Goal: Transaction & Acquisition: Obtain resource

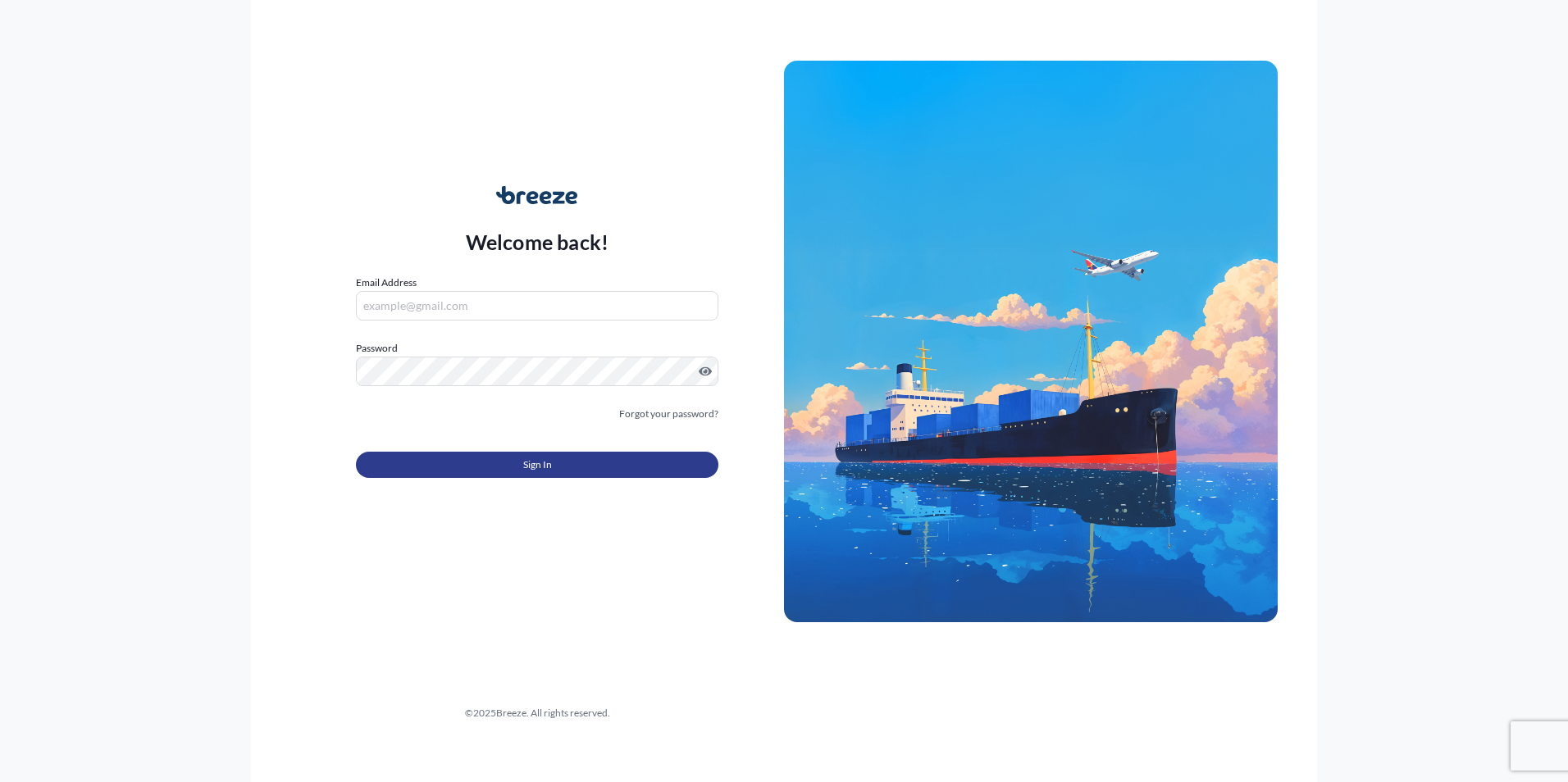
type input "[EMAIL_ADDRESS][DOMAIN_NAME]"
click at [581, 463] on button "Sign In" at bounding box center [537, 465] width 363 height 26
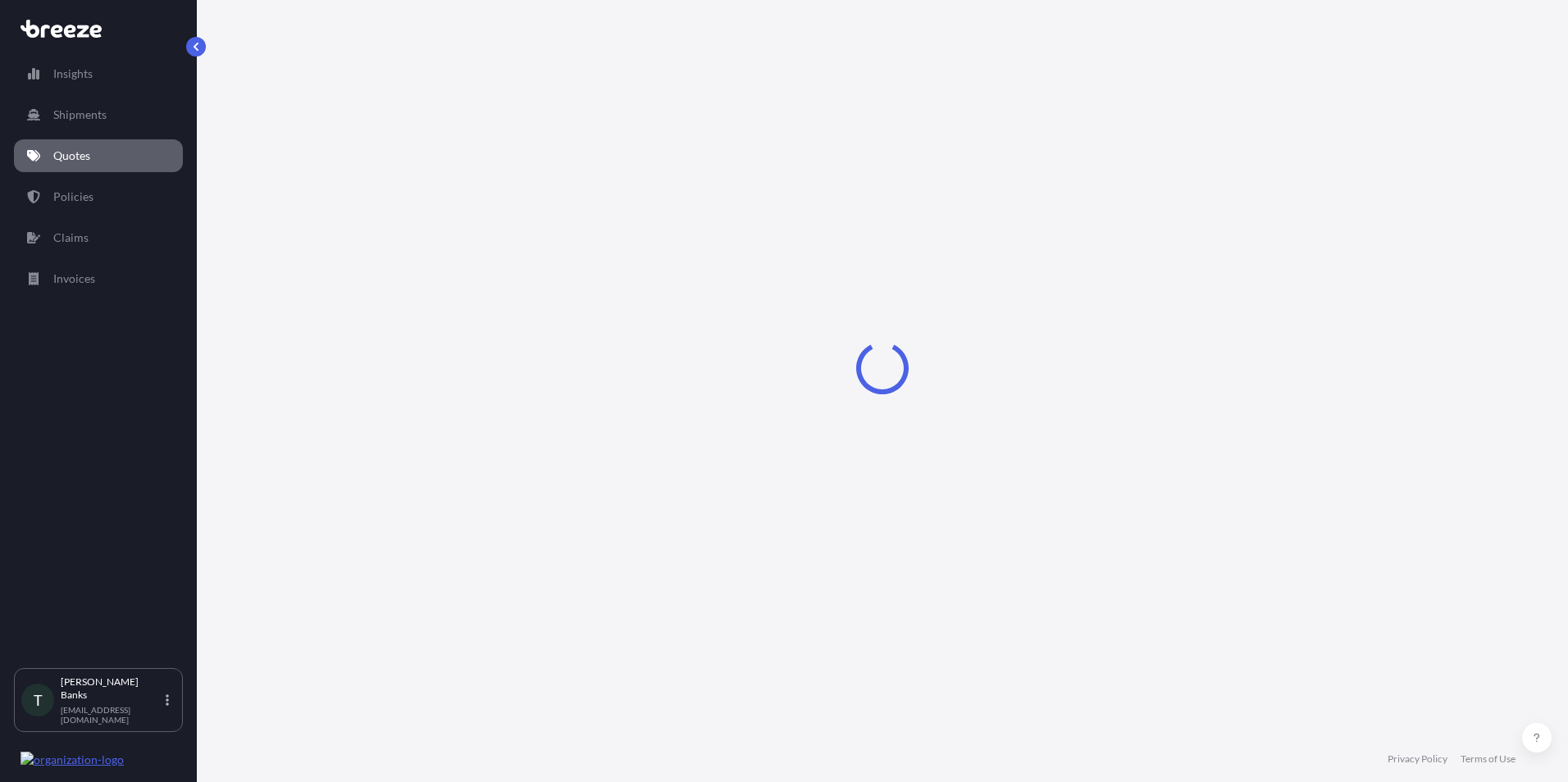
select select "Sea"
select select "1"
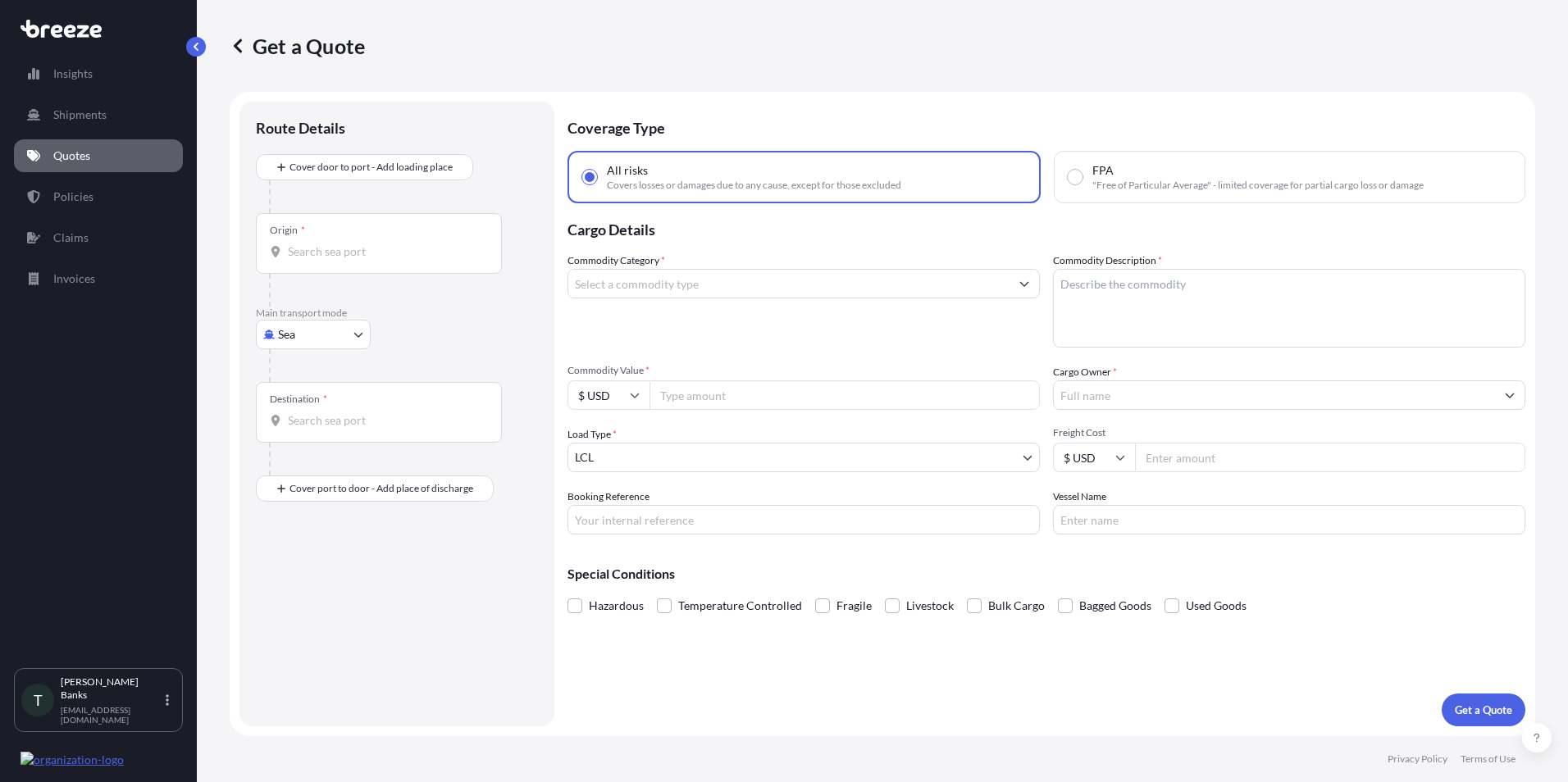
click at [316, 253] on input "Origin *" at bounding box center [385, 252] width 194 height 16
type input "USHOU / IAH - [GEOGRAPHIC_DATA], [GEOGRAPHIC_DATA]"
click at [309, 423] on input "Destination *" at bounding box center [385, 428] width 194 height 16
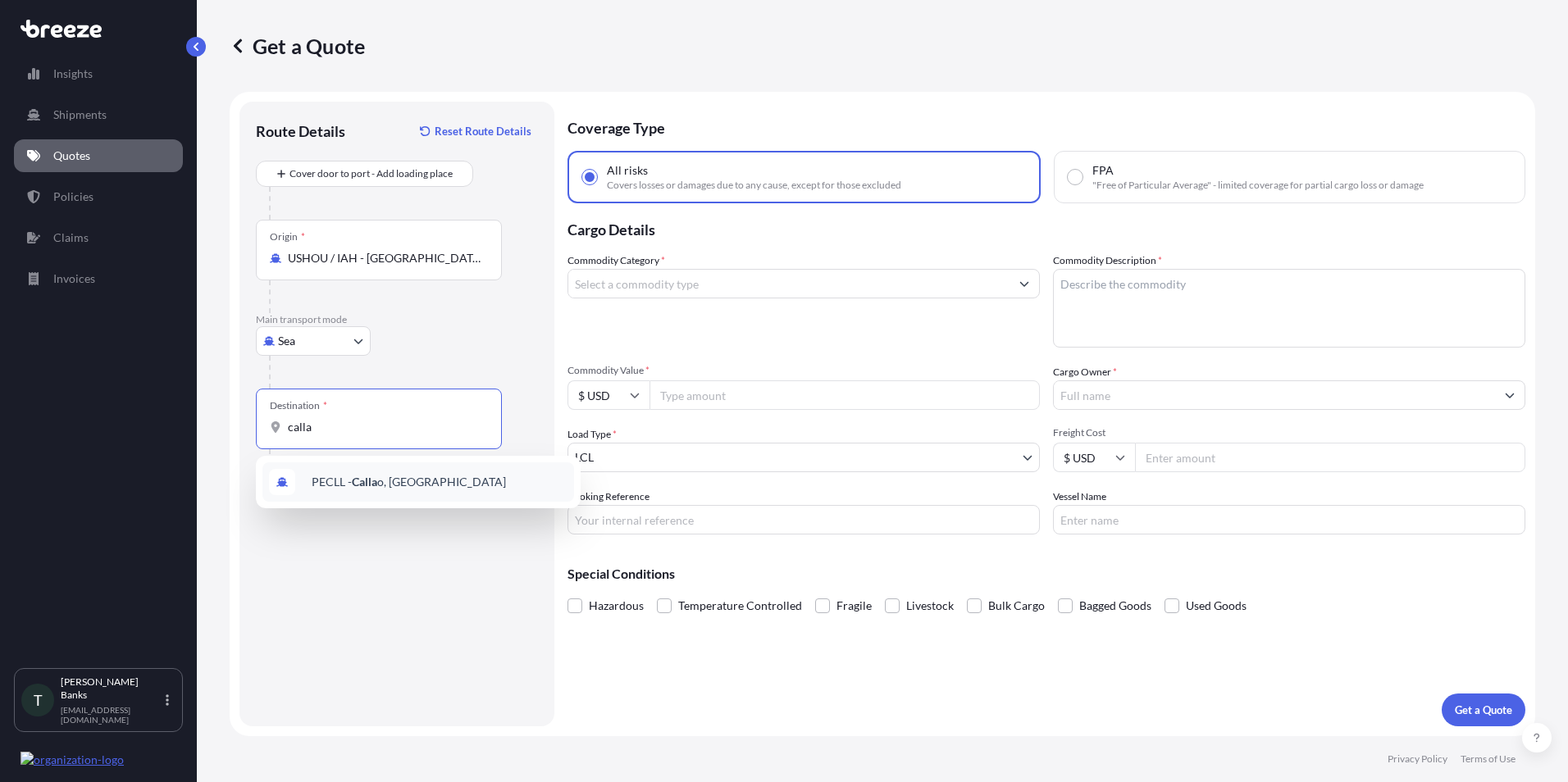
click at [323, 482] on span "PECLL - Calla o, [GEOGRAPHIC_DATA]" at bounding box center [408, 482] width 195 height 16
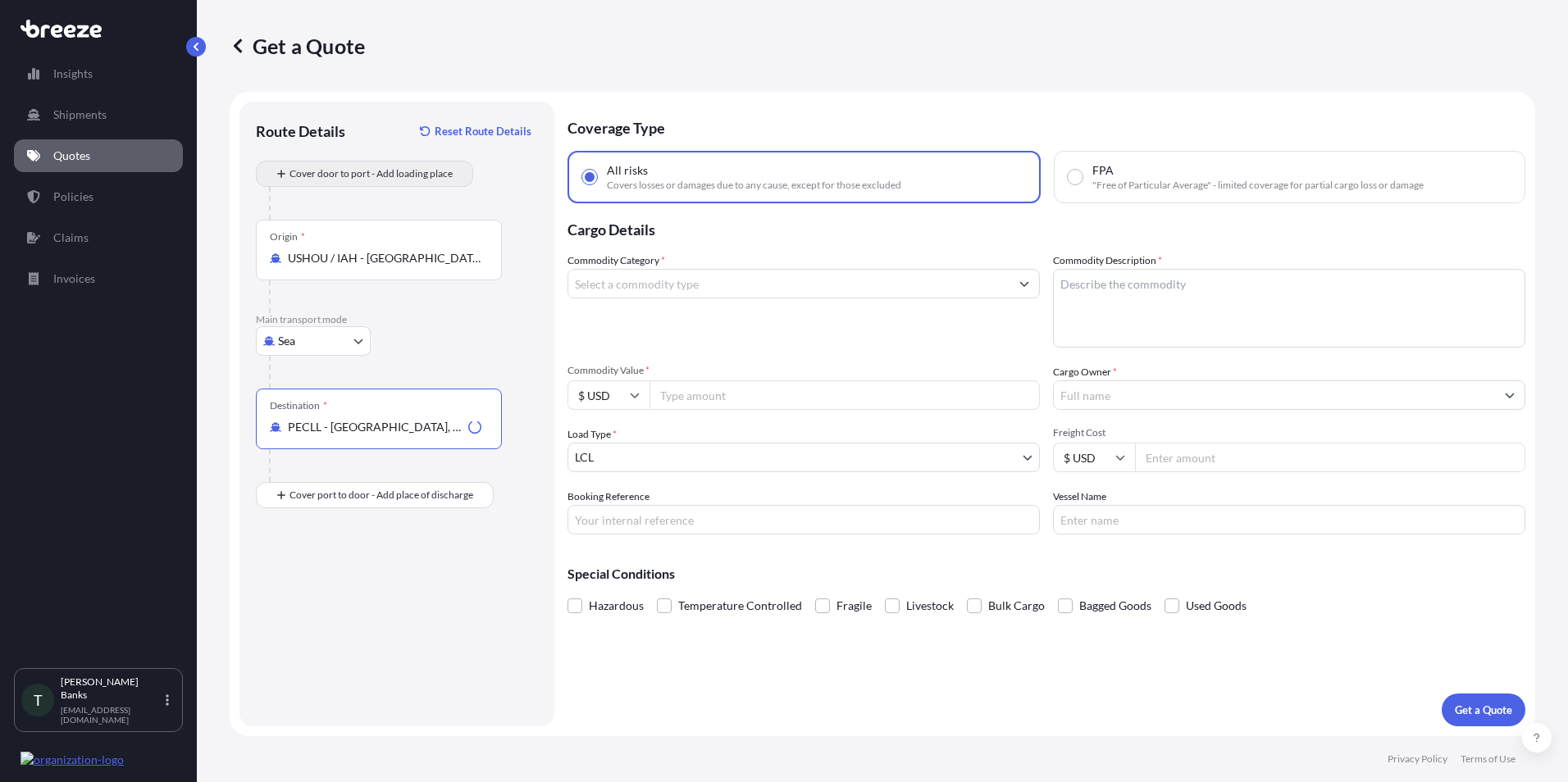
type input "PECLL - [GEOGRAPHIC_DATA], [GEOGRAPHIC_DATA]"
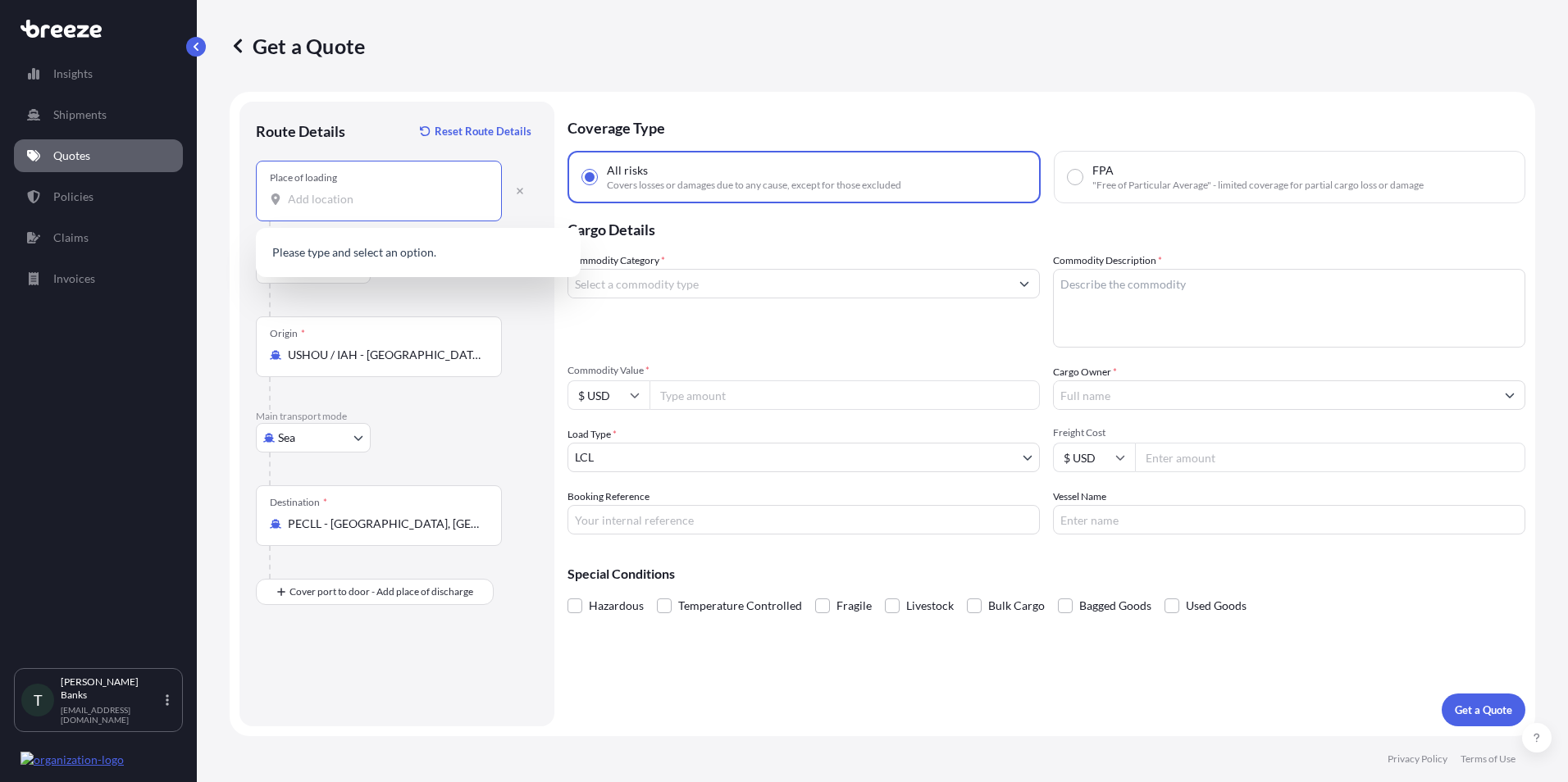
click at [304, 196] on input "Place of loading" at bounding box center [385, 199] width 194 height 16
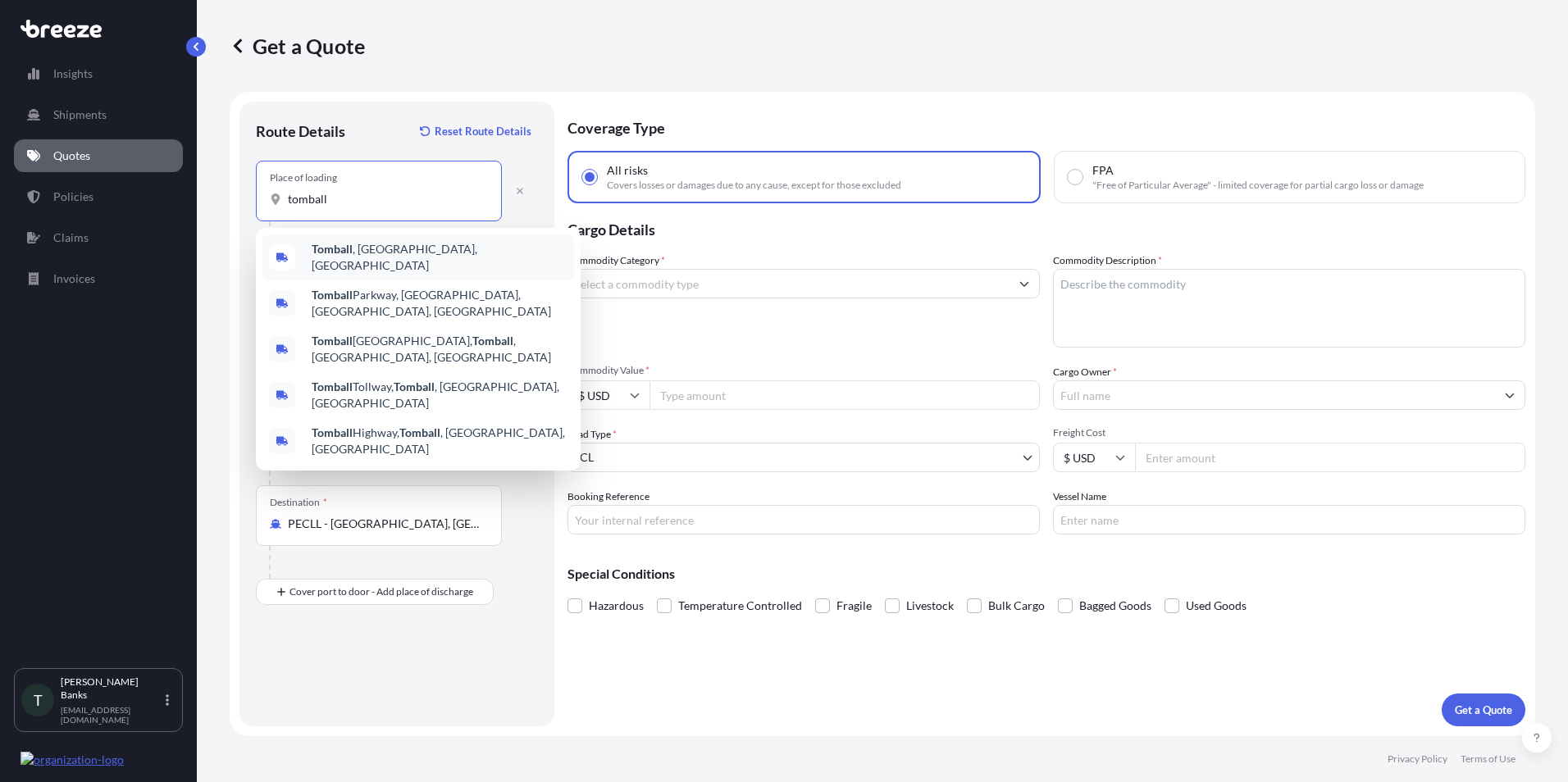
click at [335, 251] on b "Tomball" at bounding box center [332, 248] width 41 height 14
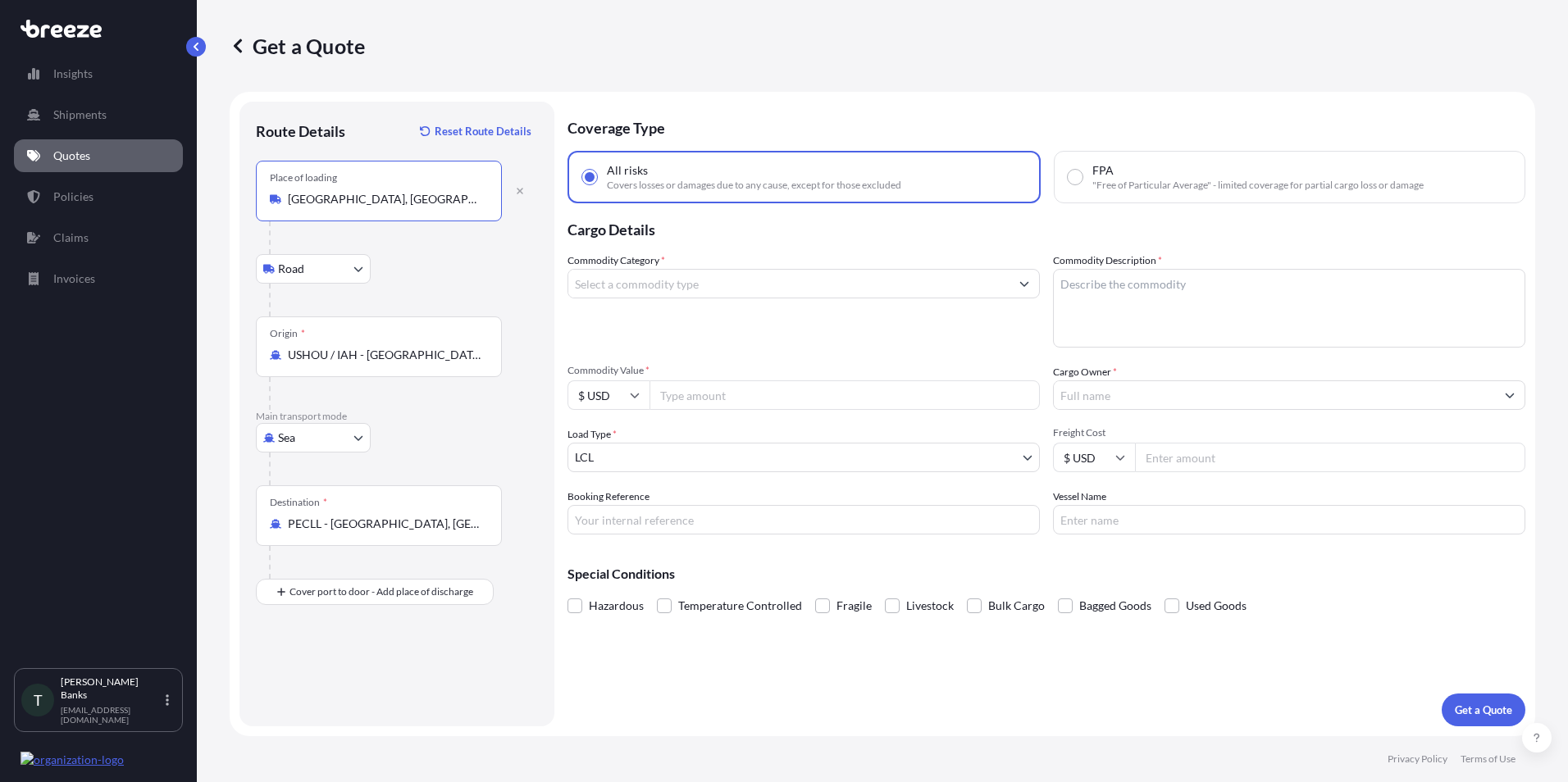
type input "[GEOGRAPHIC_DATA], [GEOGRAPHIC_DATA], [GEOGRAPHIC_DATA]"
click at [622, 286] on input "Commodity Category *" at bounding box center [789, 283] width 441 height 29
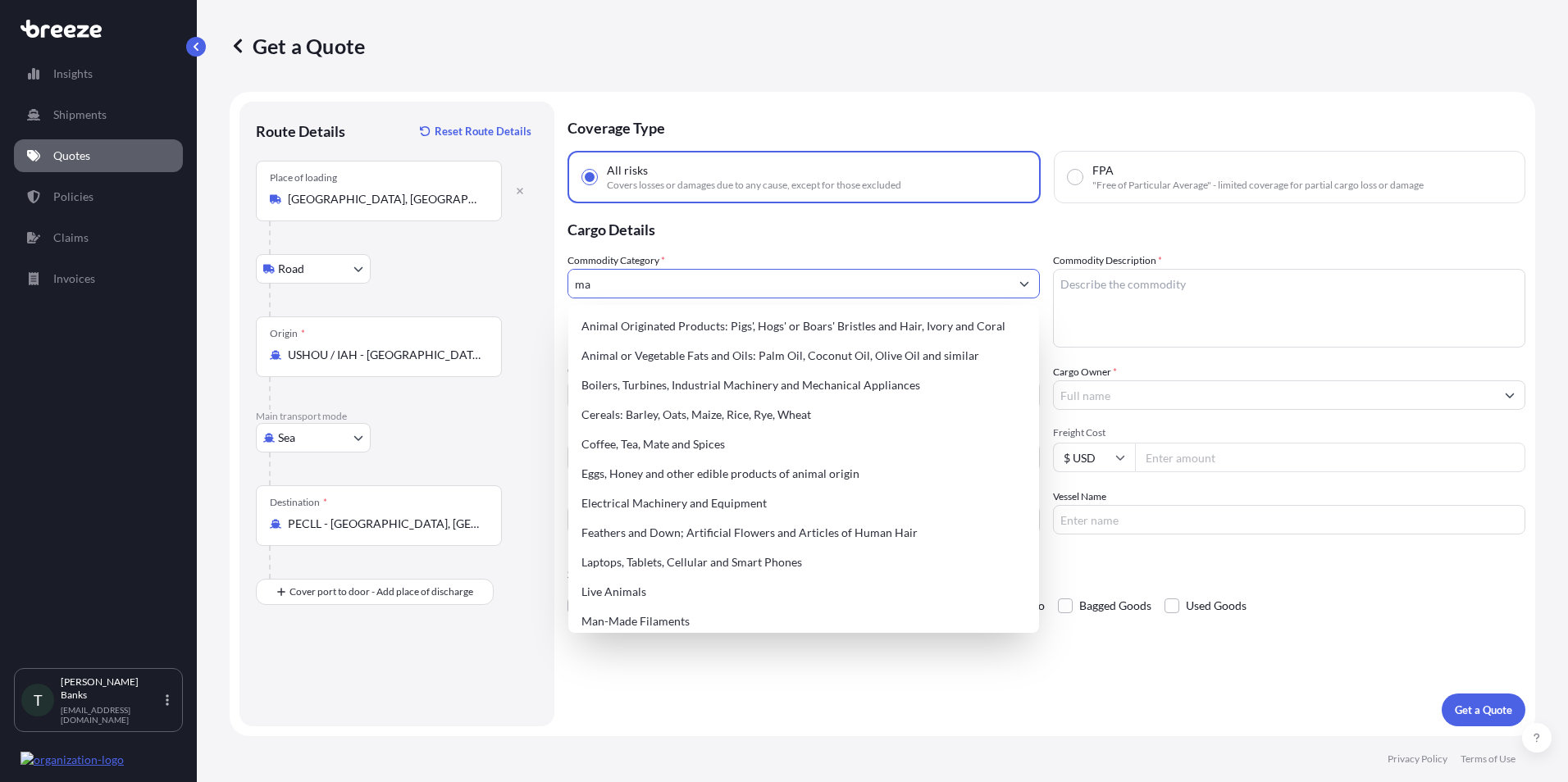
type input "mac"
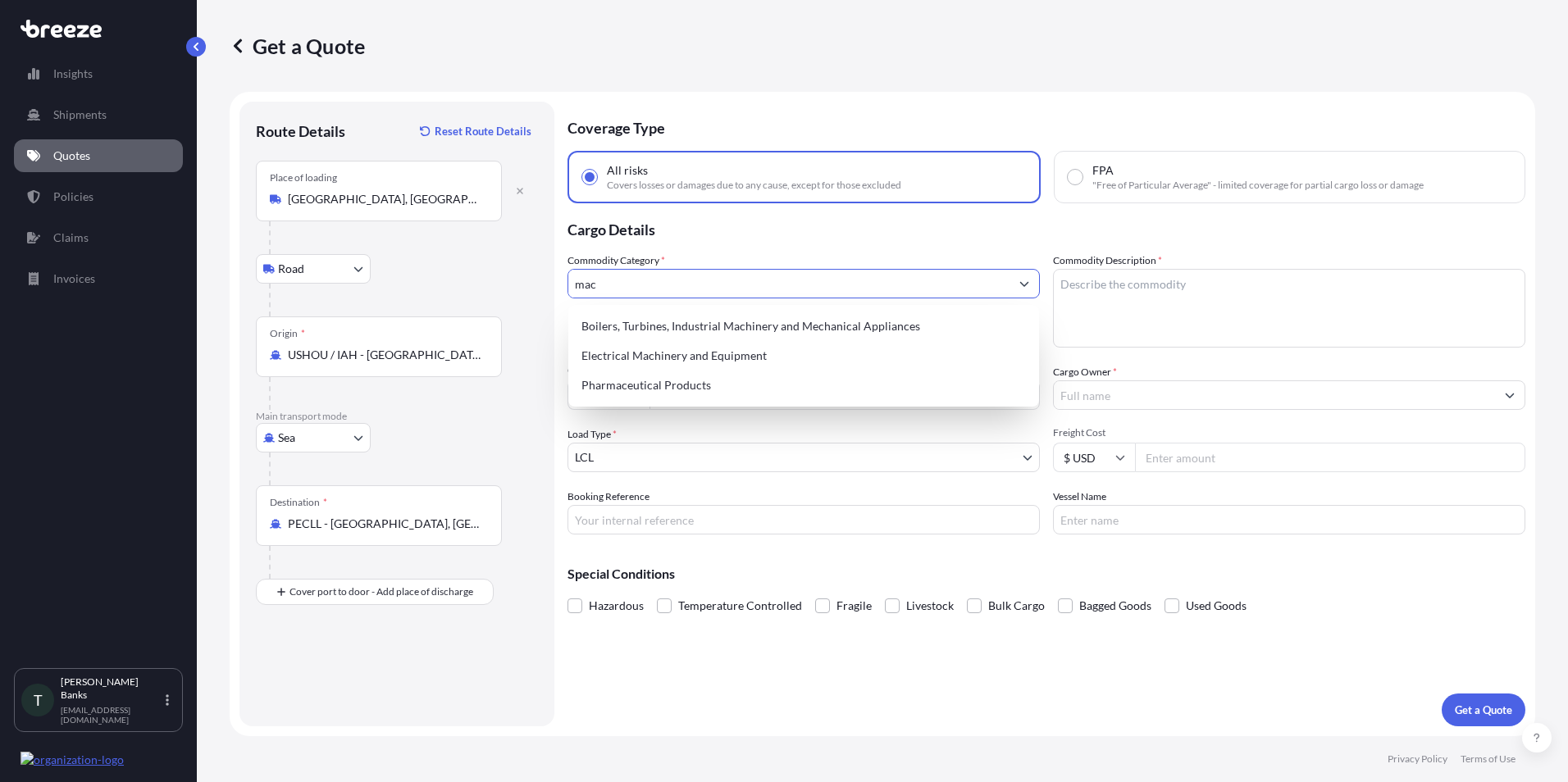
drag, startPoint x: 588, startPoint y: 283, endPoint x: 553, endPoint y: 278, distance: 35.4
click at [553, 278] on form "Route Details Reset Route Details Place of loading [GEOGRAPHIC_DATA], [GEOGRAPH…" at bounding box center [882, 415] width 1306 height 645
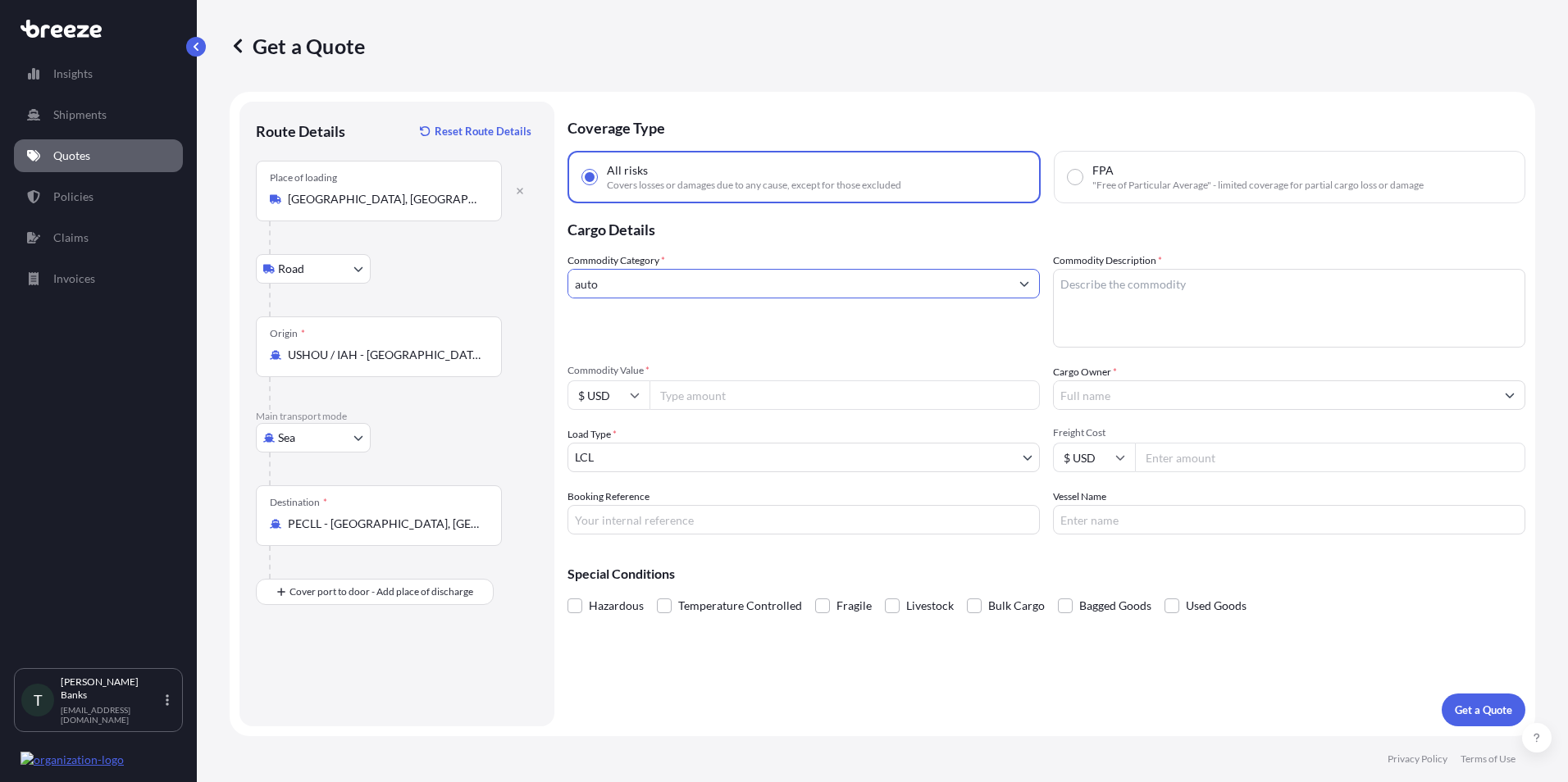
click at [626, 287] on input "auto" at bounding box center [789, 283] width 441 height 29
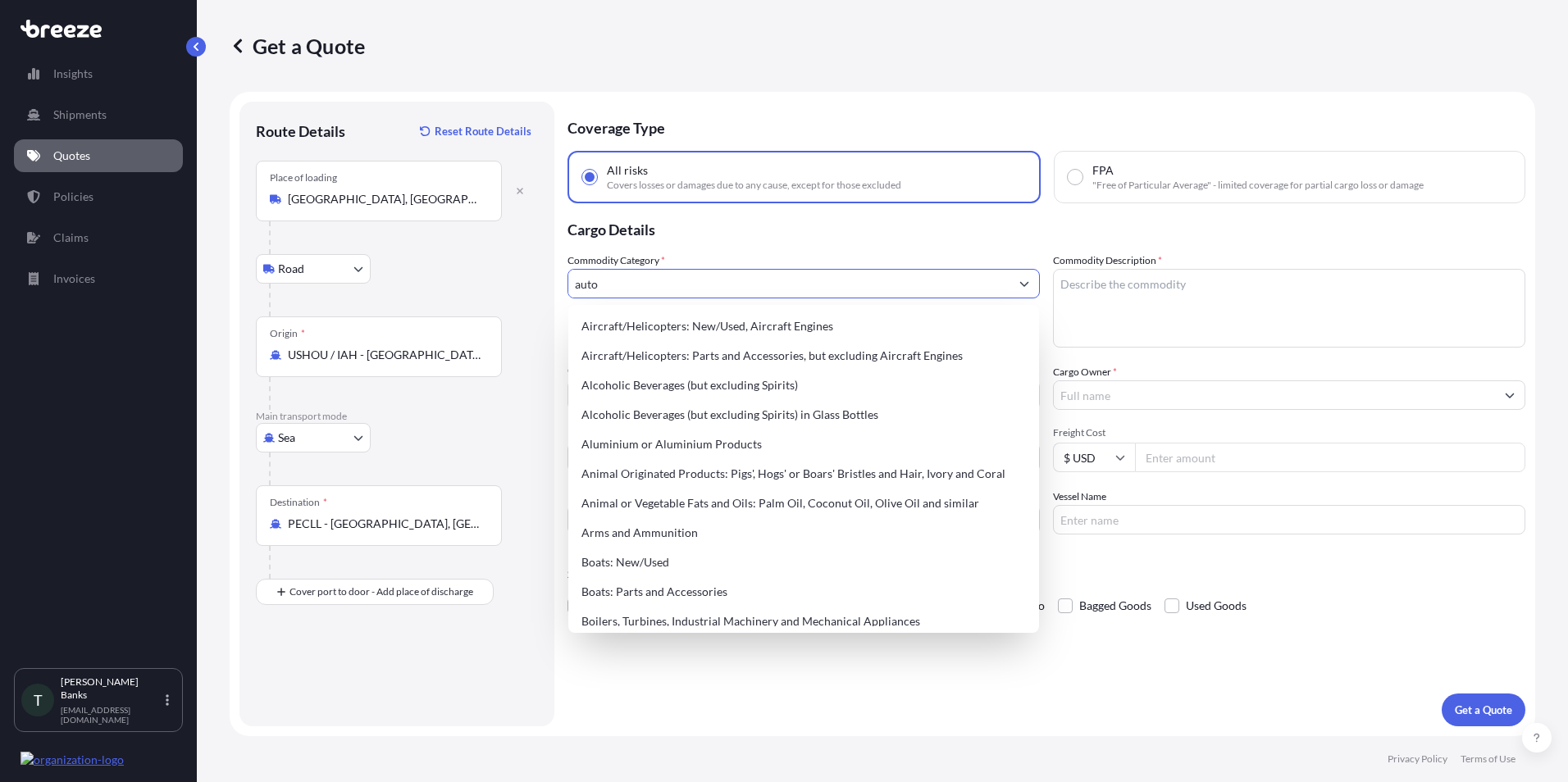
click at [1033, 285] on button "Show suggestions" at bounding box center [1024, 283] width 29 height 29
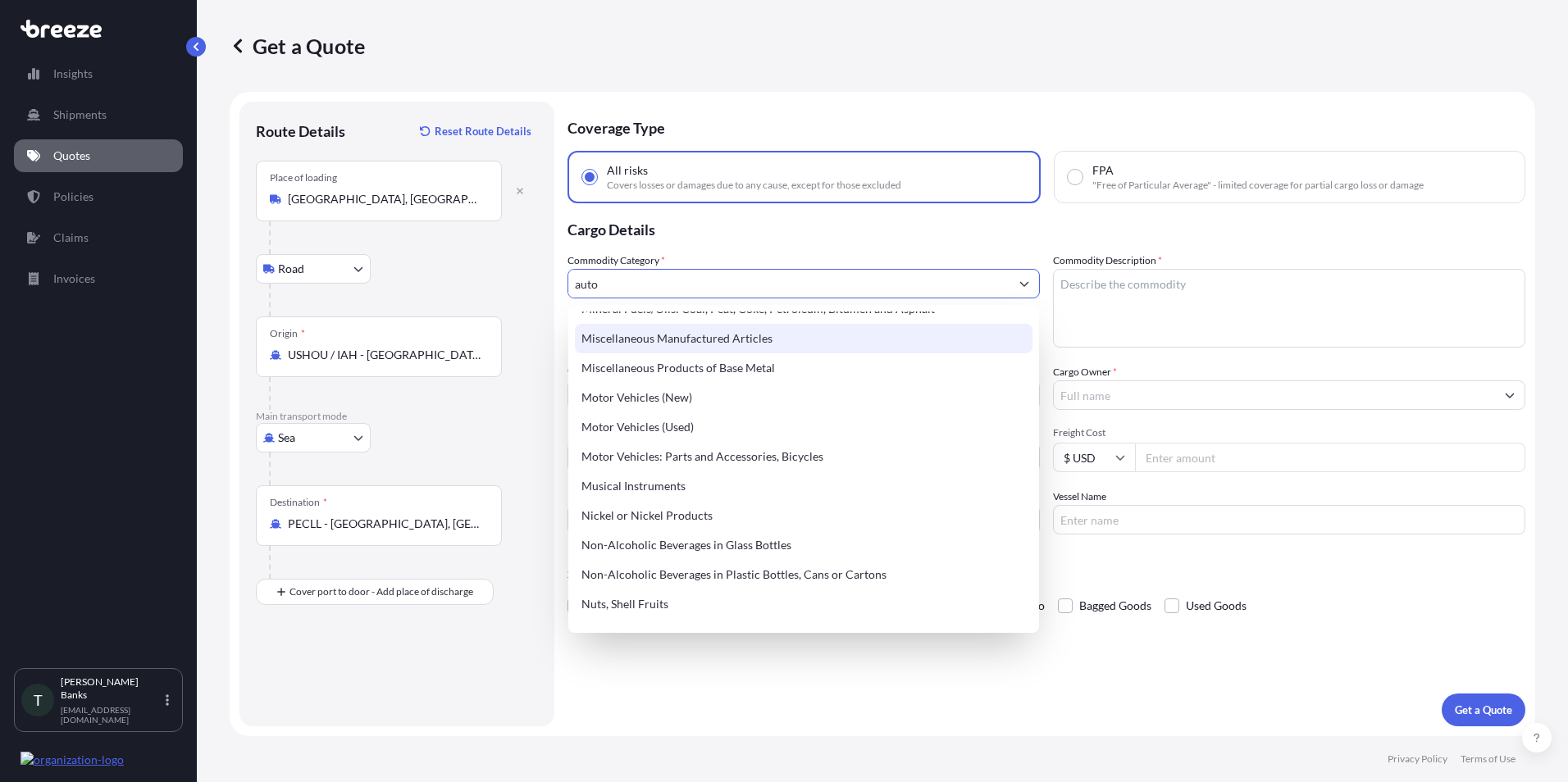
scroll to position [2378, 0]
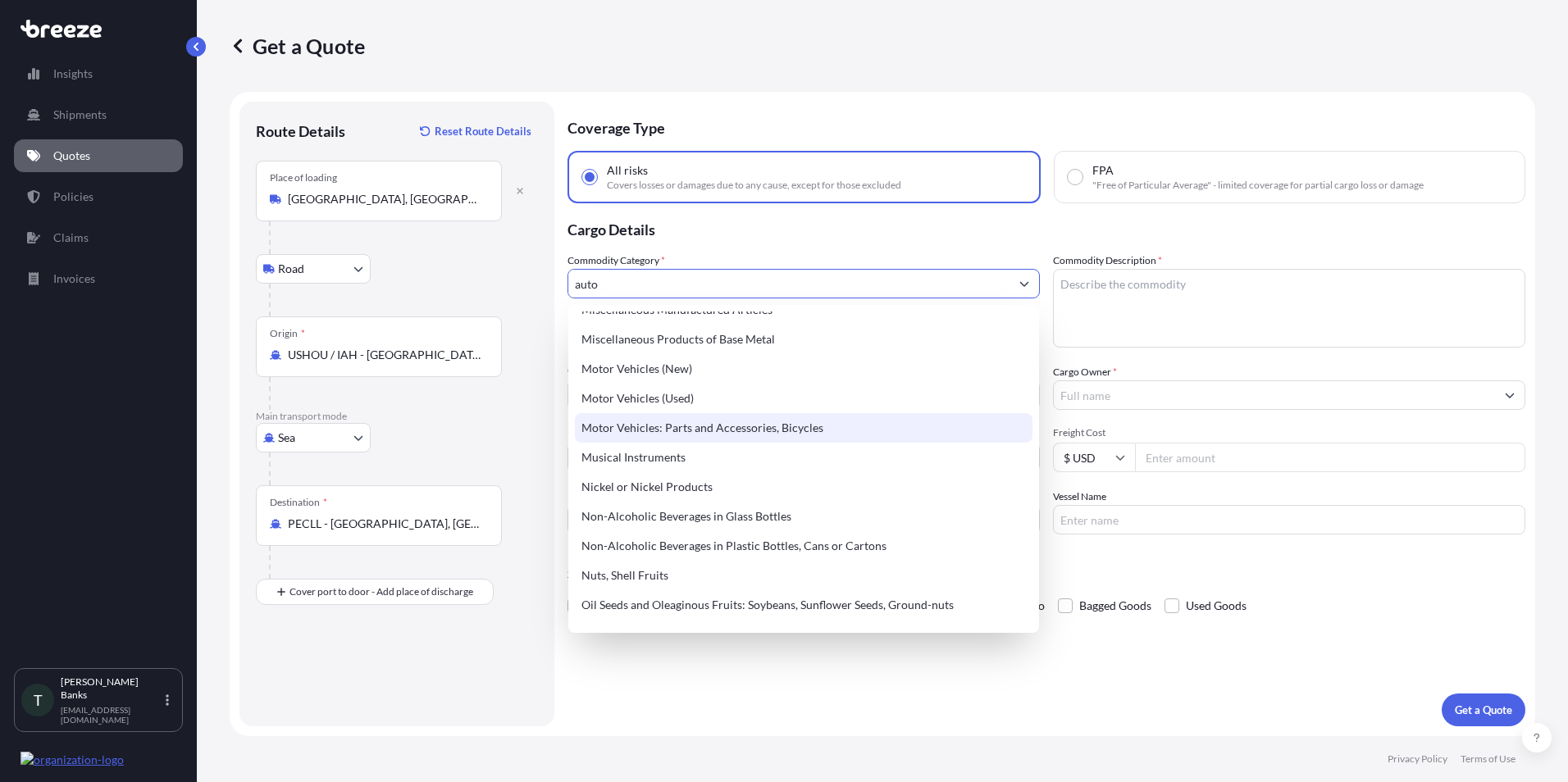
click at [773, 429] on div "Motor Vehicles: Parts and Accessories, Bicycles" at bounding box center [803, 428] width 458 height 29
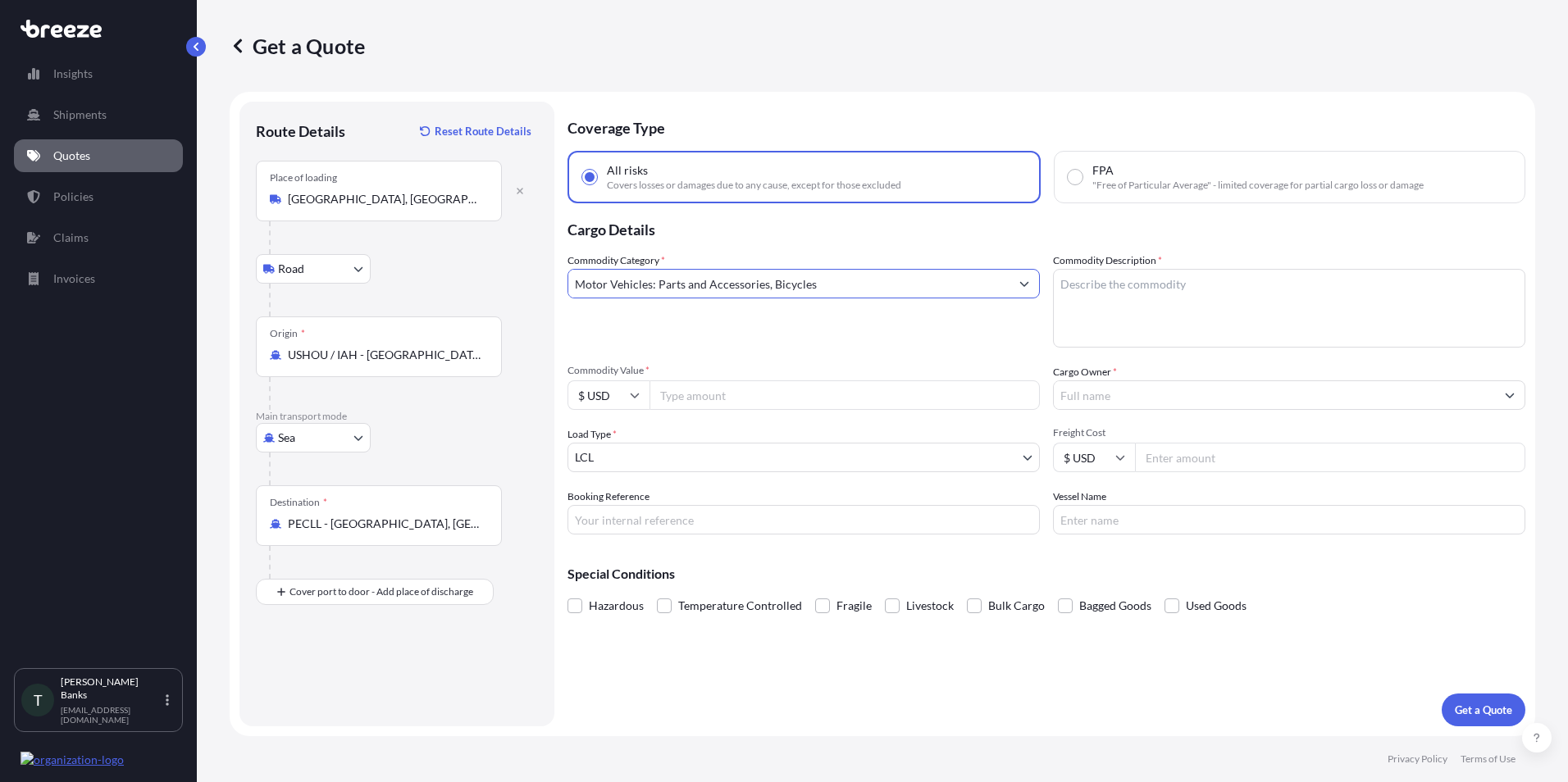
type input "Motor Vehicles: Parts and Accessories, Bicycles"
click at [1068, 281] on textarea "Commodity Description *" at bounding box center [1289, 308] width 472 height 79
type textarea "fuel filters rubber"
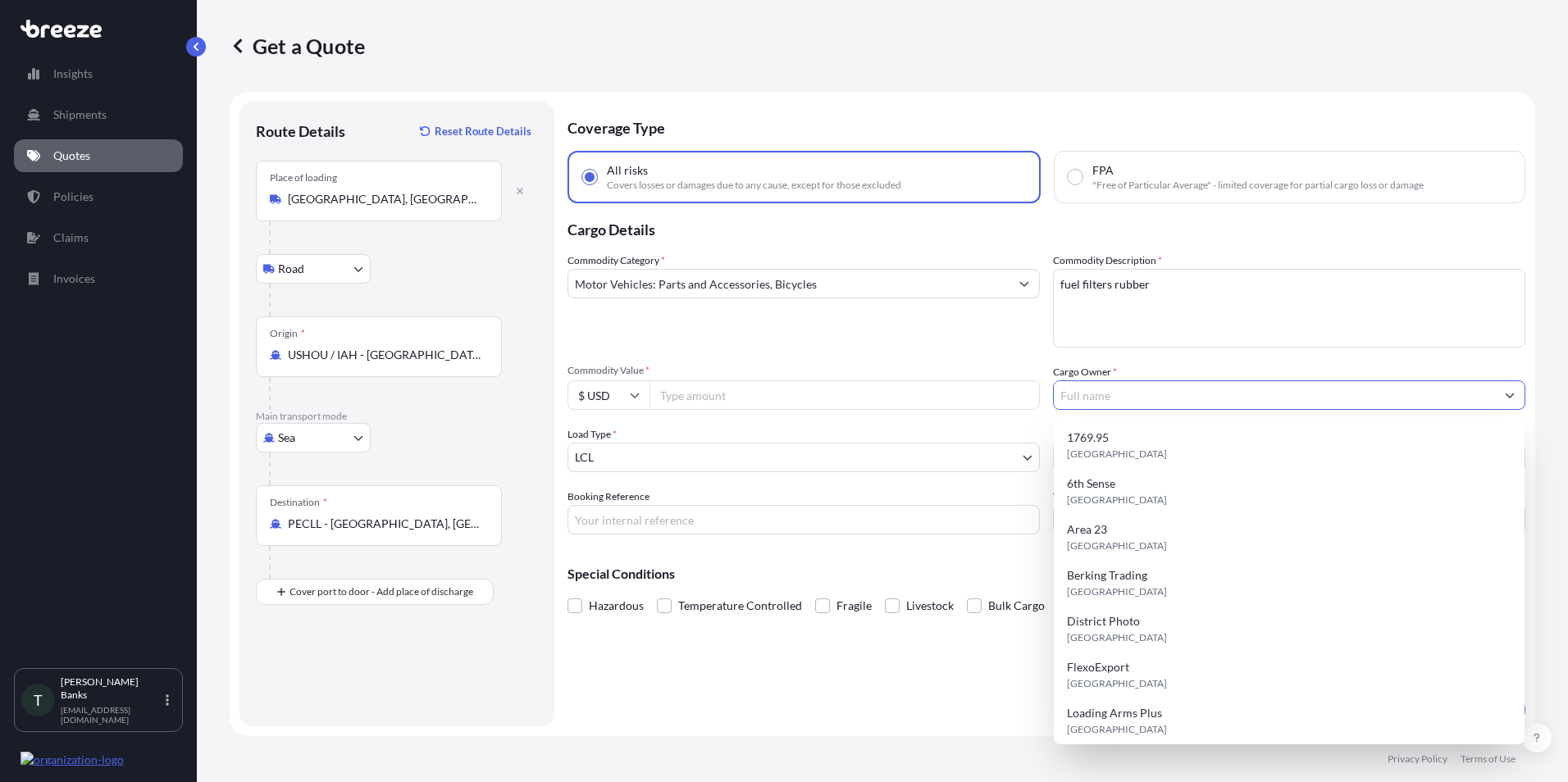
click at [1126, 396] on input "Cargo Owner *" at bounding box center [1274, 395] width 441 height 29
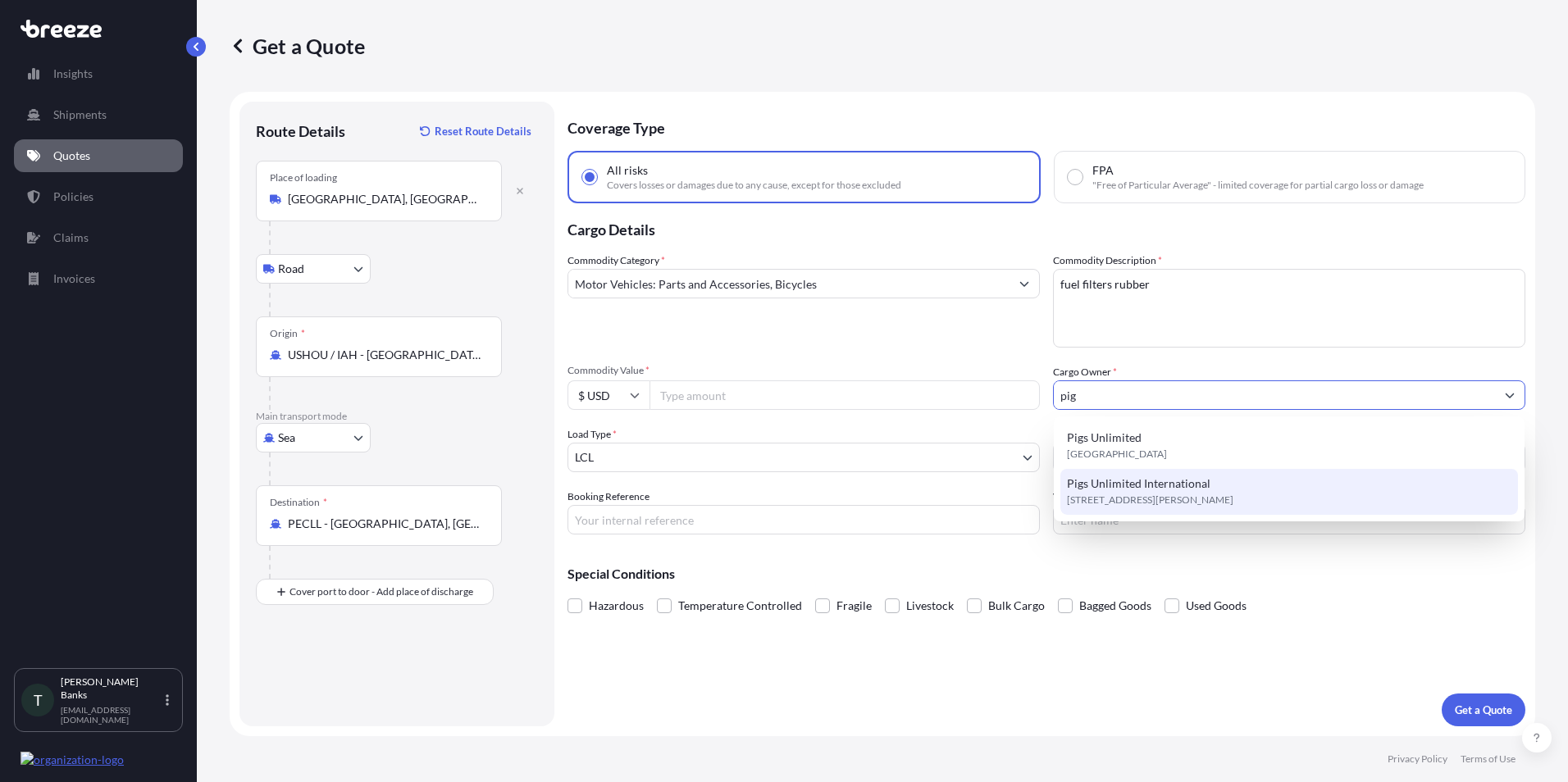
click at [1141, 492] on span "[STREET_ADDRESS][PERSON_NAME]" at bounding box center [1150, 501] width 166 height 16
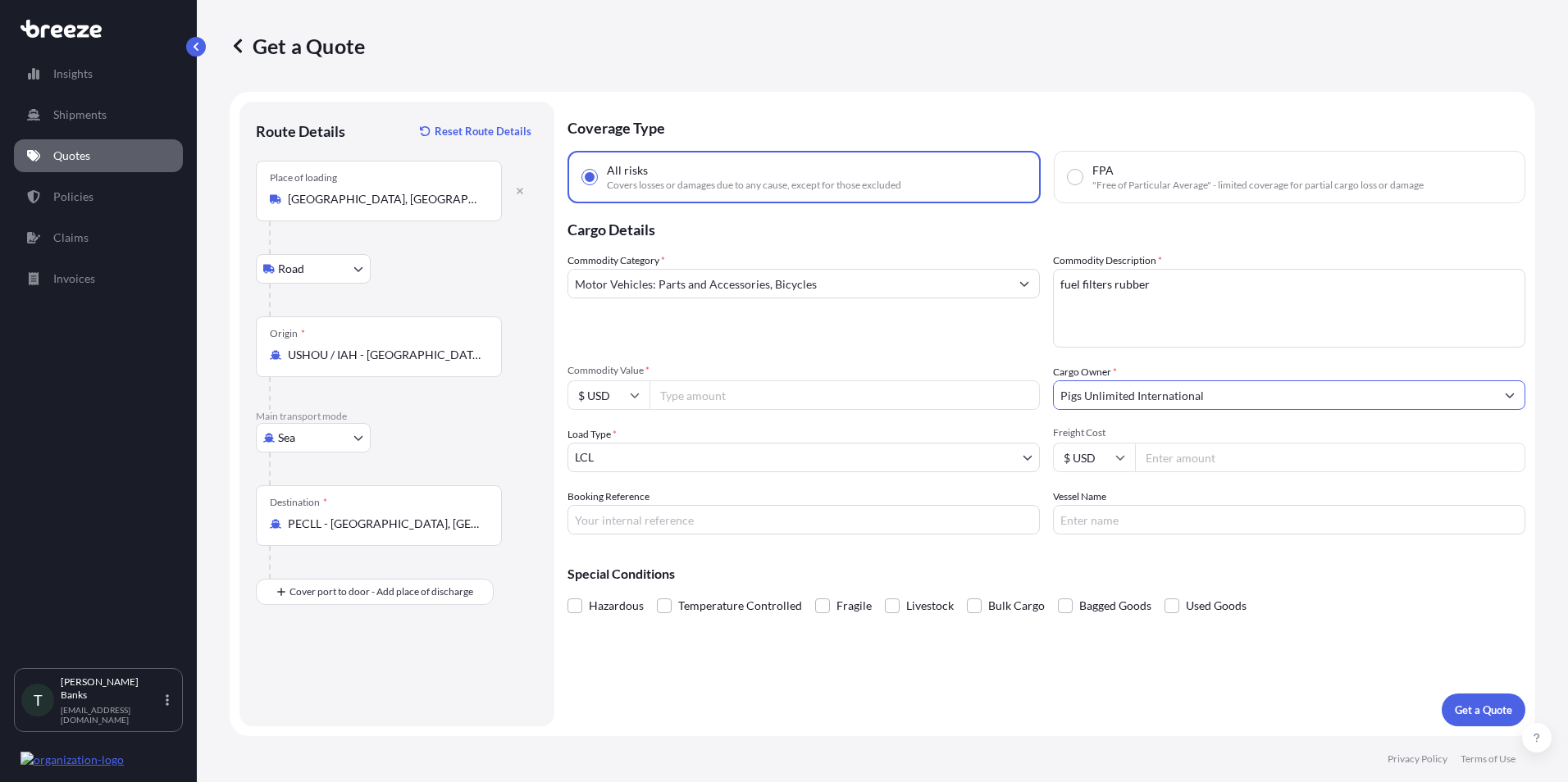
type input "Pigs Unlimited International"
click at [668, 398] on input "Commodity Value *" at bounding box center [844, 395] width 390 height 29
type input "5523.50"
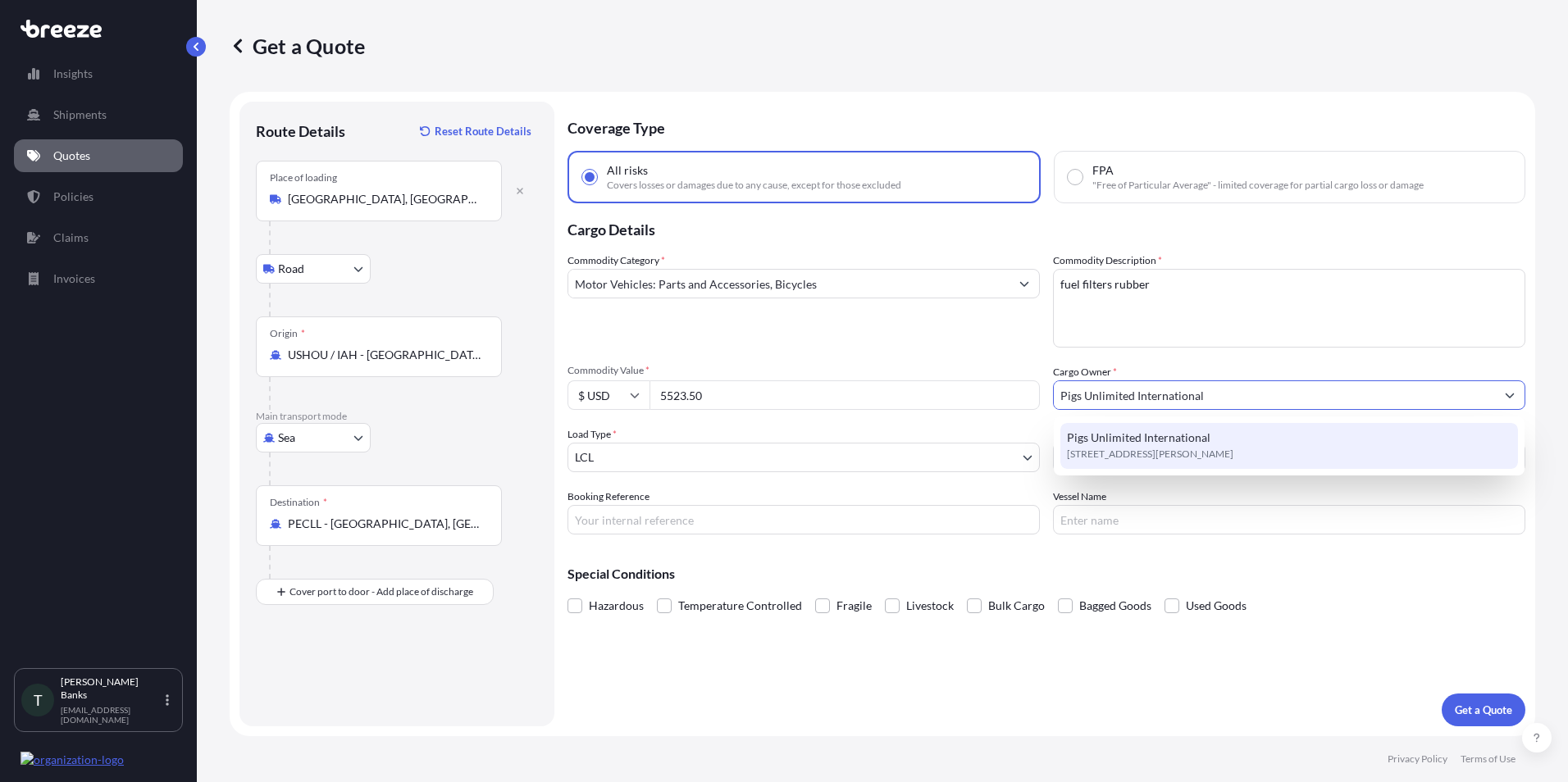
click at [1128, 451] on span "[STREET_ADDRESS][PERSON_NAME]" at bounding box center [1150, 454] width 166 height 16
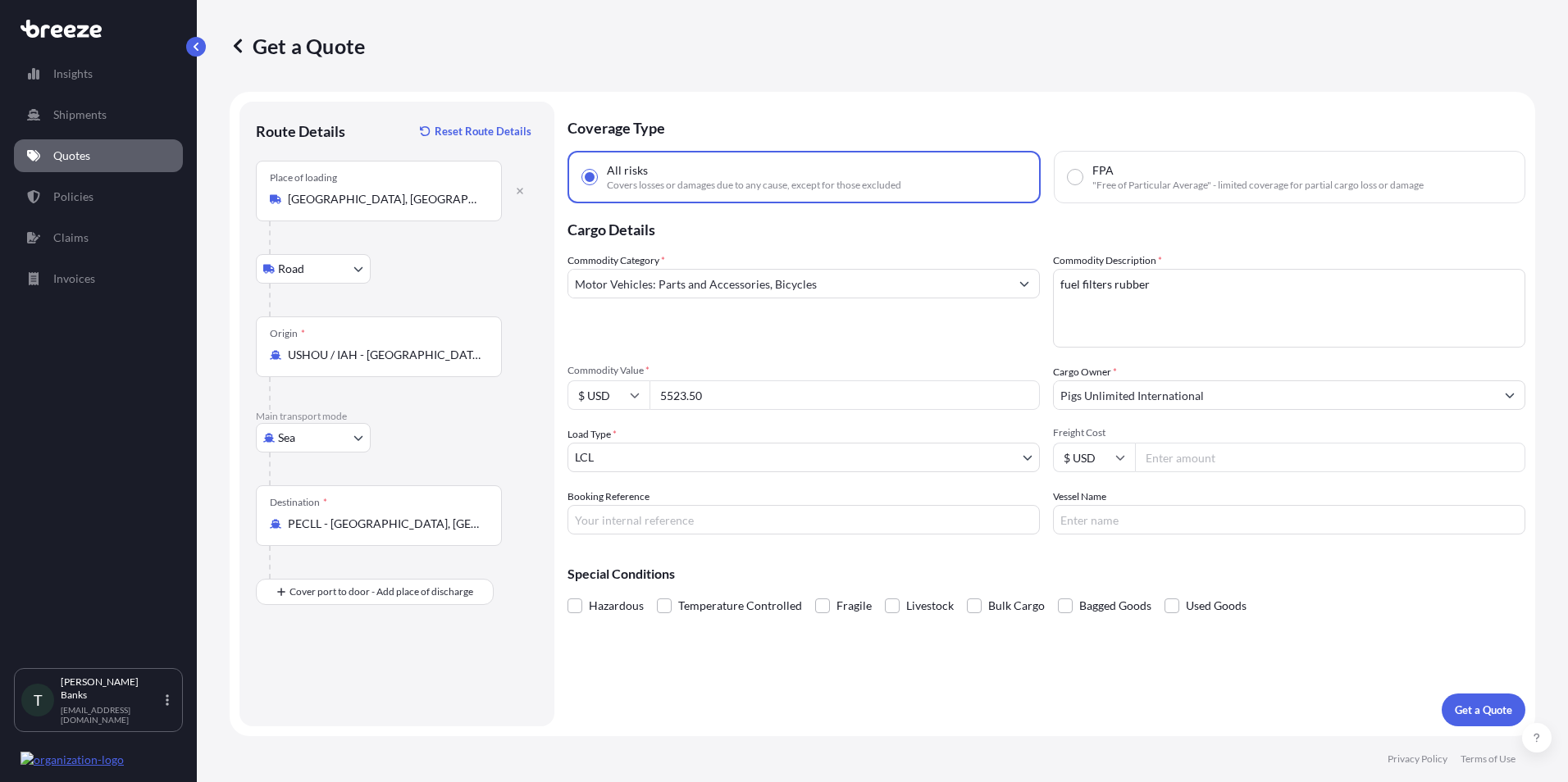
click at [1213, 577] on p "Special Conditions" at bounding box center [1046, 574] width 958 height 13
click at [1166, 453] on input "Freight Cost" at bounding box center [1330, 458] width 390 height 29
type input "1101"
click at [1485, 711] on p "Get a Quote" at bounding box center [1483, 710] width 58 height 16
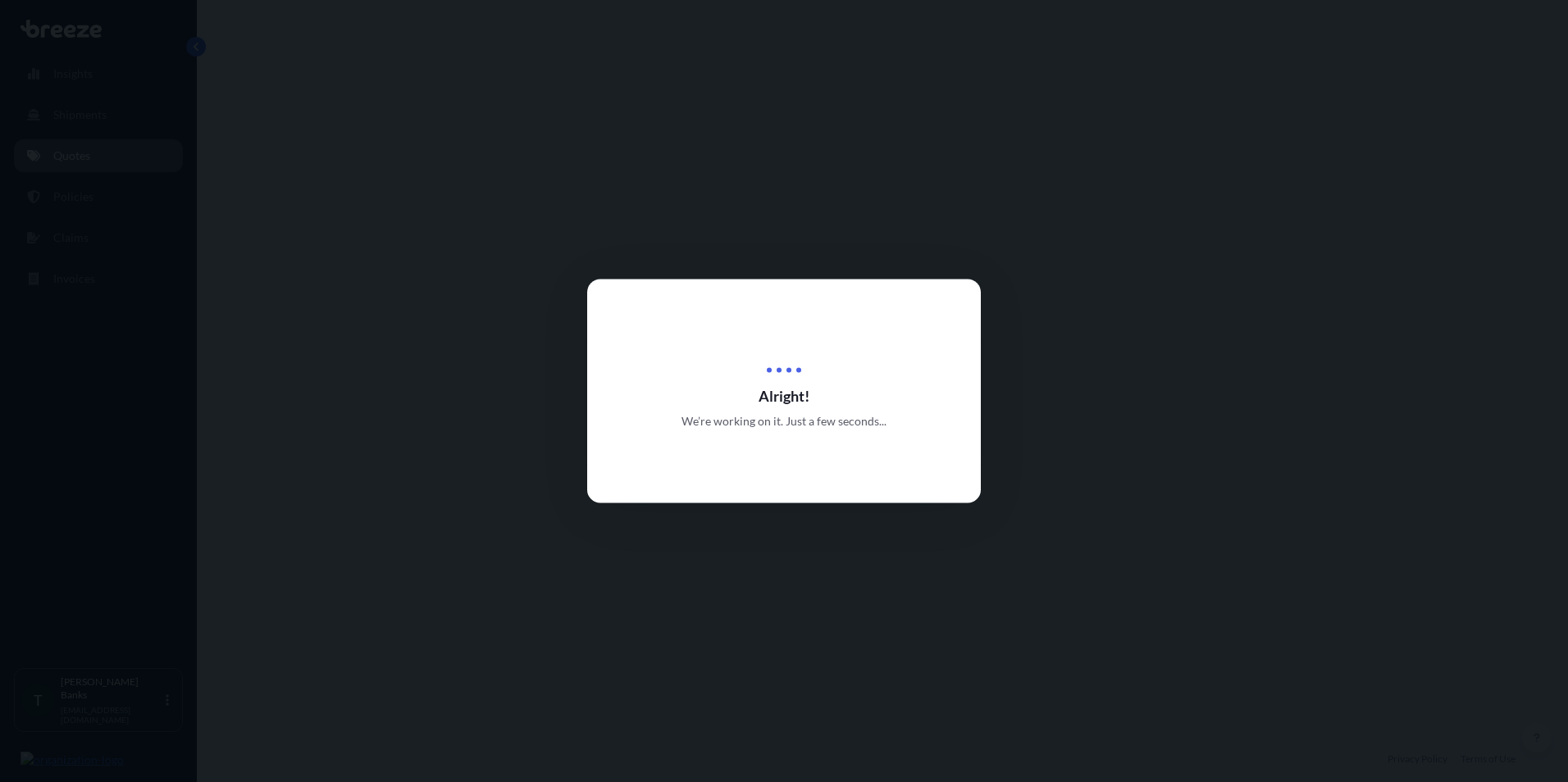
select select "Road"
select select "Sea"
select select "1"
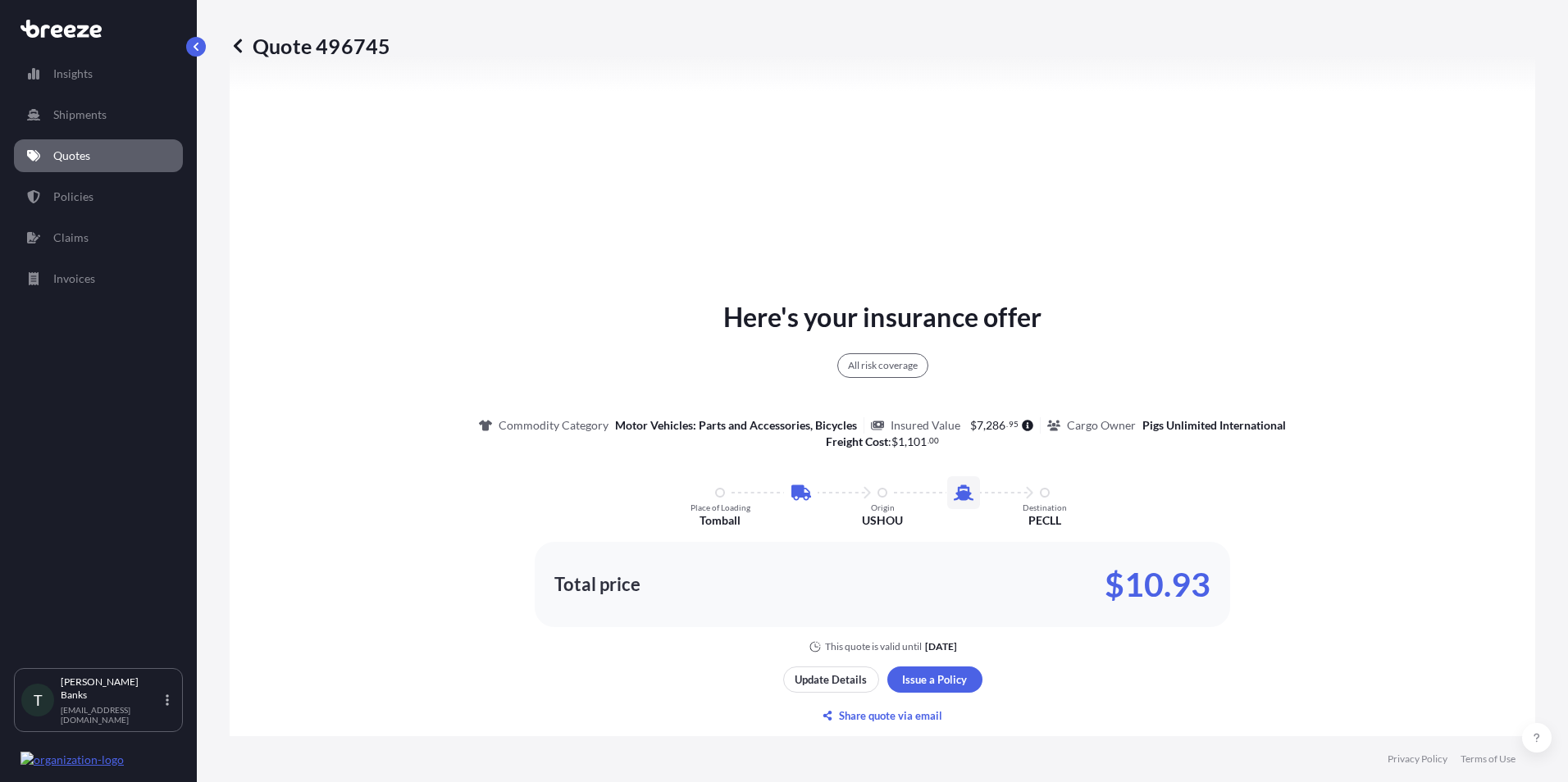
scroll to position [841, 0]
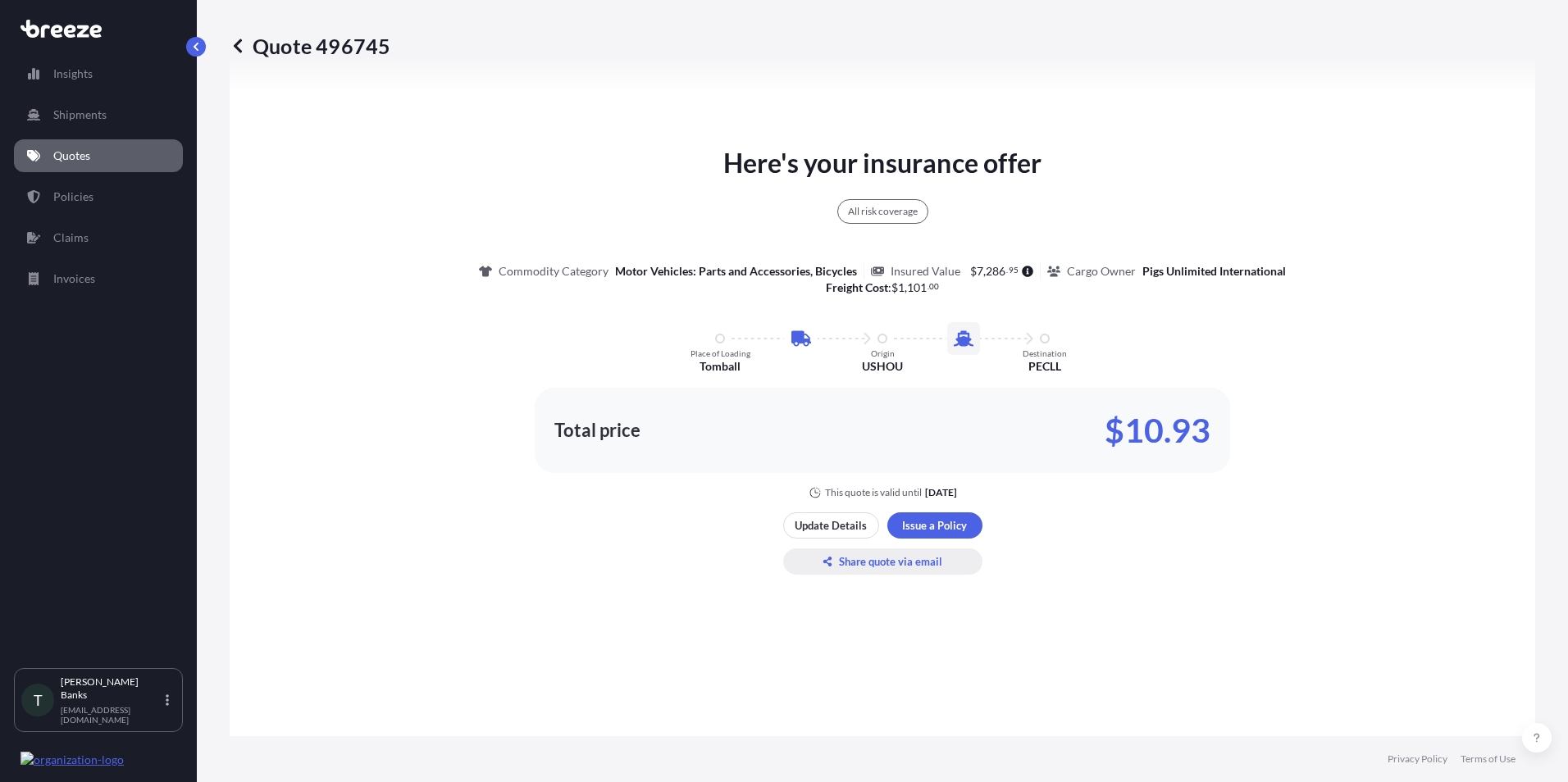
click at [864, 561] on p "Share quote via email" at bounding box center [890, 562] width 103 height 16
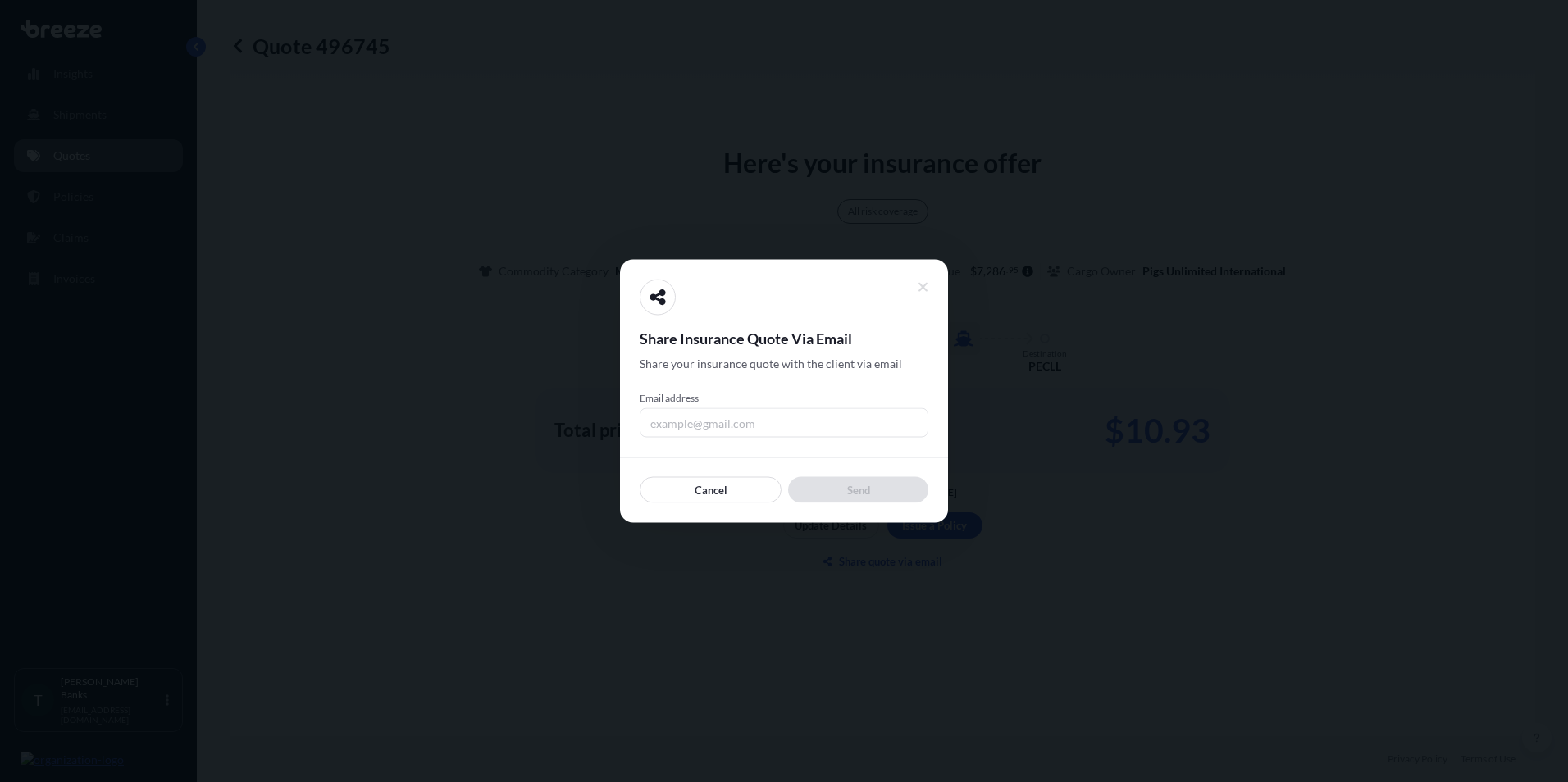
click at [712, 432] on input "Email address" at bounding box center [784, 423] width 289 height 29
type input "[EMAIL_ADDRESS][DOMAIN_NAME]"
